Goal: Browse casually: Explore the website without a specific task or goal

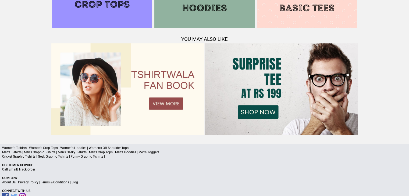
scroll to position [673, 0]
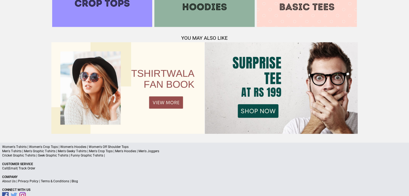
click at [156, 103] on img at bounding box center [127, 88] width 153 height 92
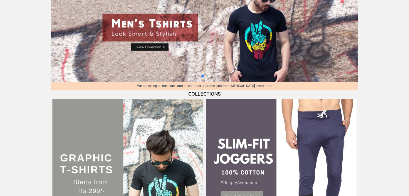
scroll to position [54, 0]
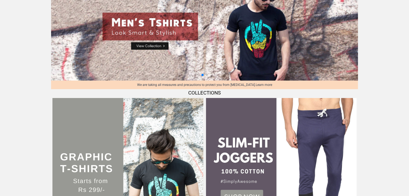
click at [138, 150] on img at bounding box center [127, 173] width 151 height 151
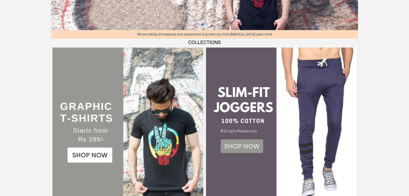
scroll to position [108, 0]
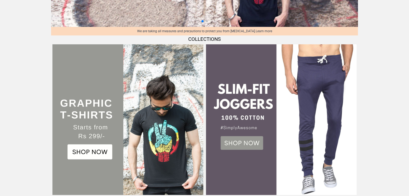
click at [231, 149] on img at bounding box center [281, 119] width 151 height 151
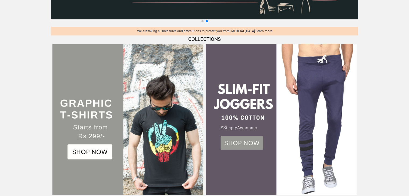
click at [80, 152] on img at bounding box center [127, 119] width 151 height 151
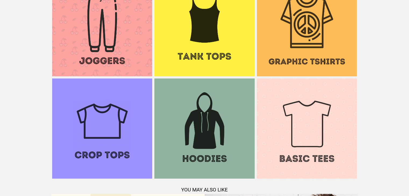
scroll to position [592, 0]
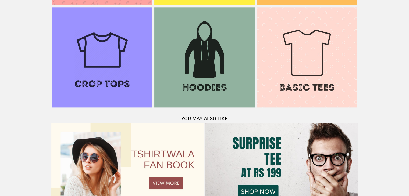
click at [122, 78] on img at bounding box center [102, 57] width 100 height 100
click at [121, 78] on img at bounding box center [102, 57] width 100 height 100
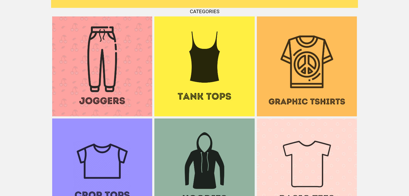
scroll to position [481, 0]
click at [266, 65] on img at bounding box center [307, 66] width 100 height 100
